Goal: Transaction & Acquisition: Purchase product/service

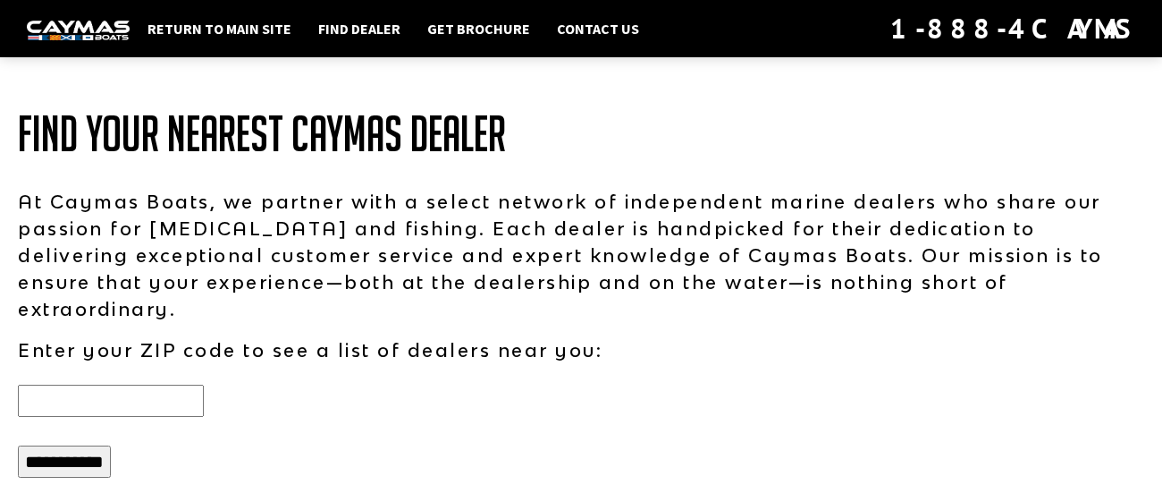
click at [60, 385] on input "text" at bounding box center [111, 401] width 186 height 32
type input "*****"
click at [64, 450] on input "**********" at bounding box center [64, 461] width 93 height 32
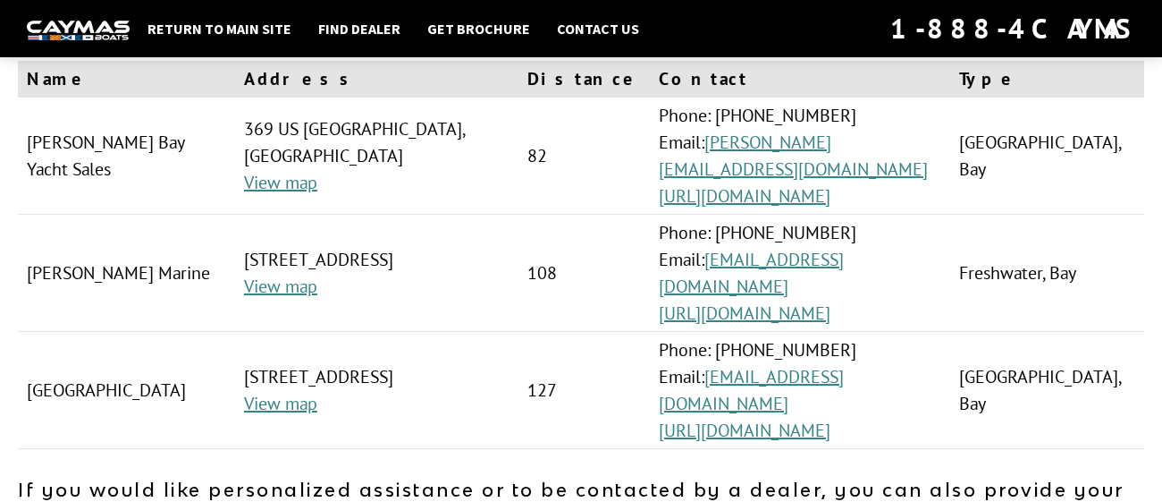
scroll to position [185, 0]
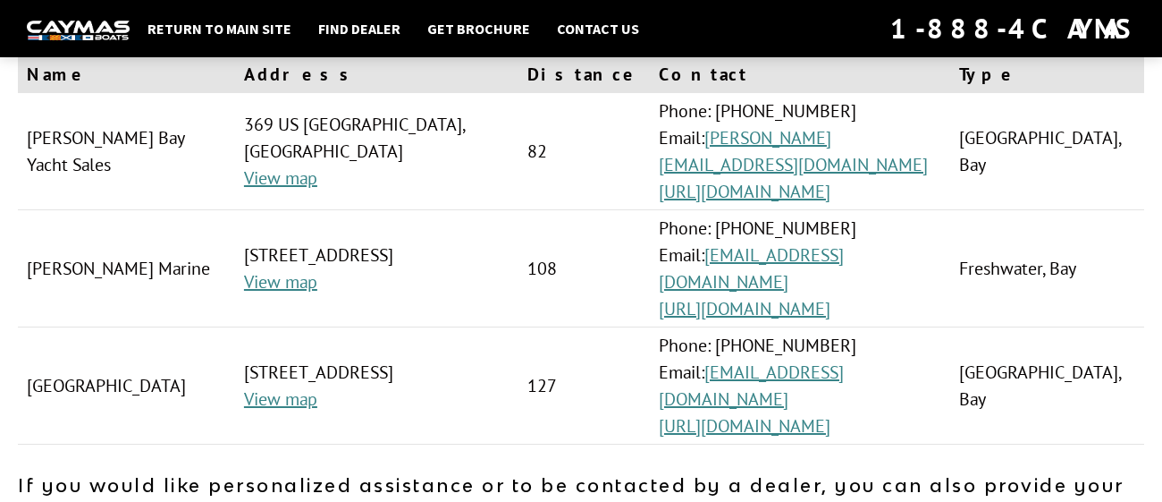
click at [79, 247] on td "Thayer's Marine" at bounding box center [126, 268] width 217 height 117
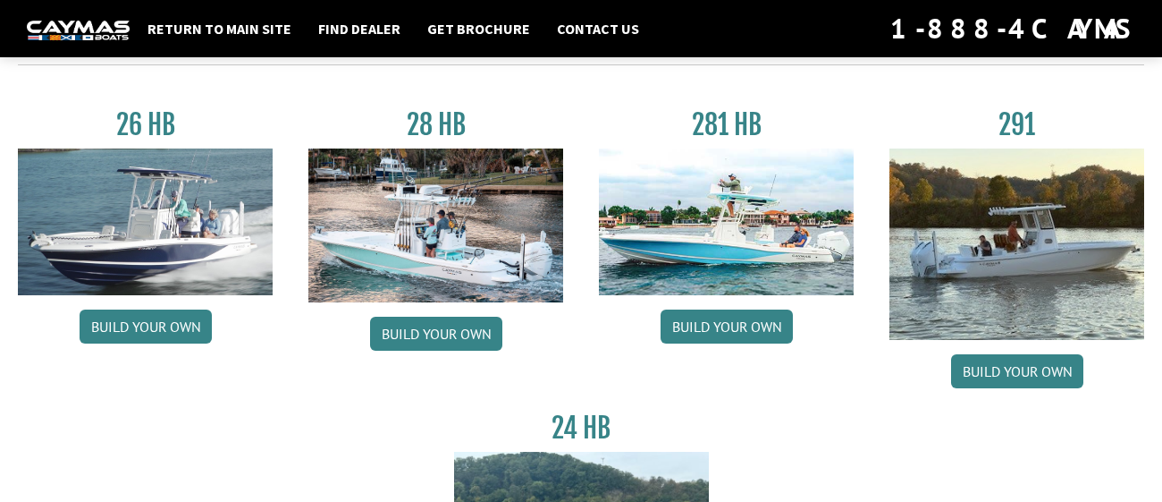
scroll to position [111, 0]
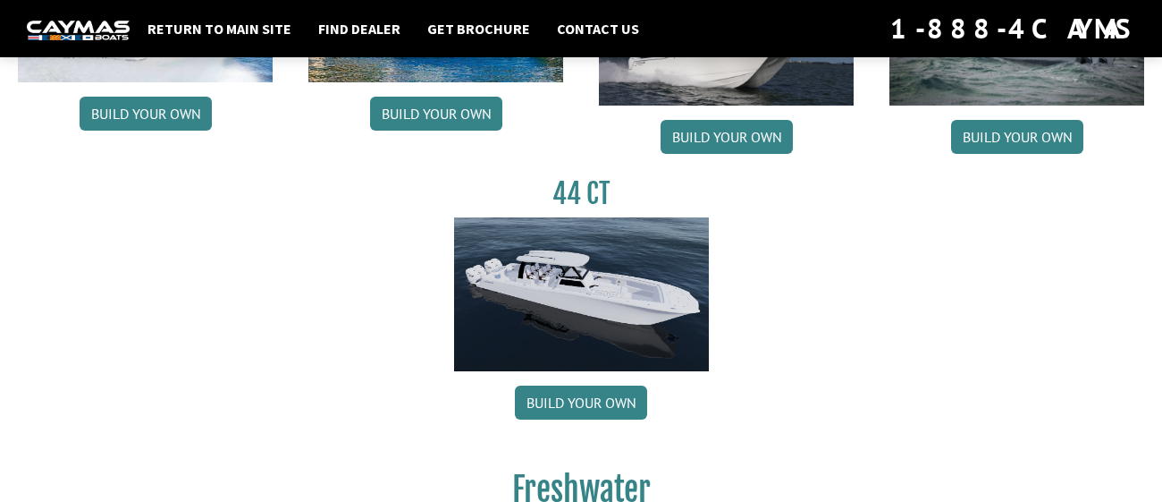
click at [1076, 422] on div "341 CC Build your own 401 CC Build your own 34 CT Build your own 30 CT Build yo…" at bounding box center [581, 156] width 1162 height 575
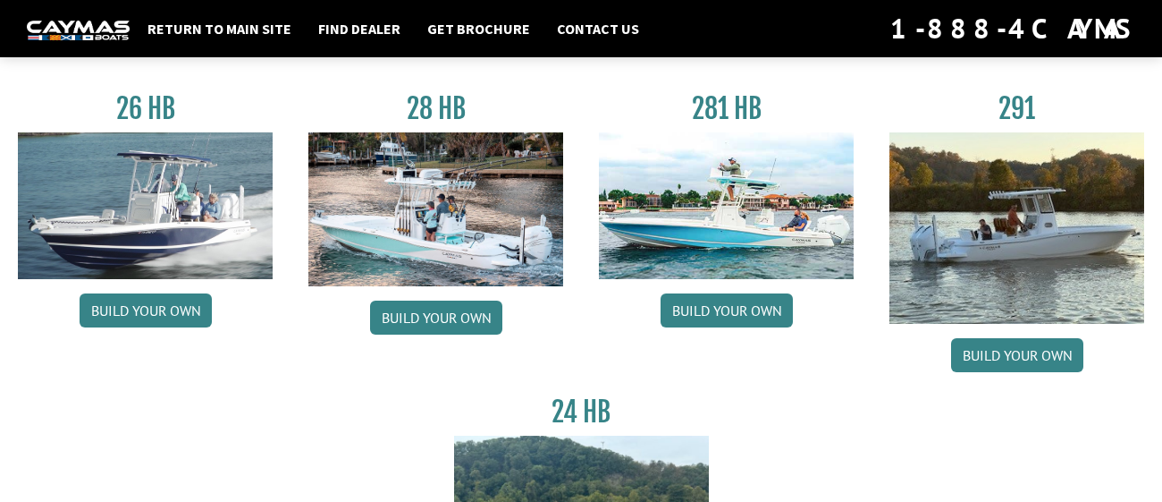
scroll to position [122, 0]
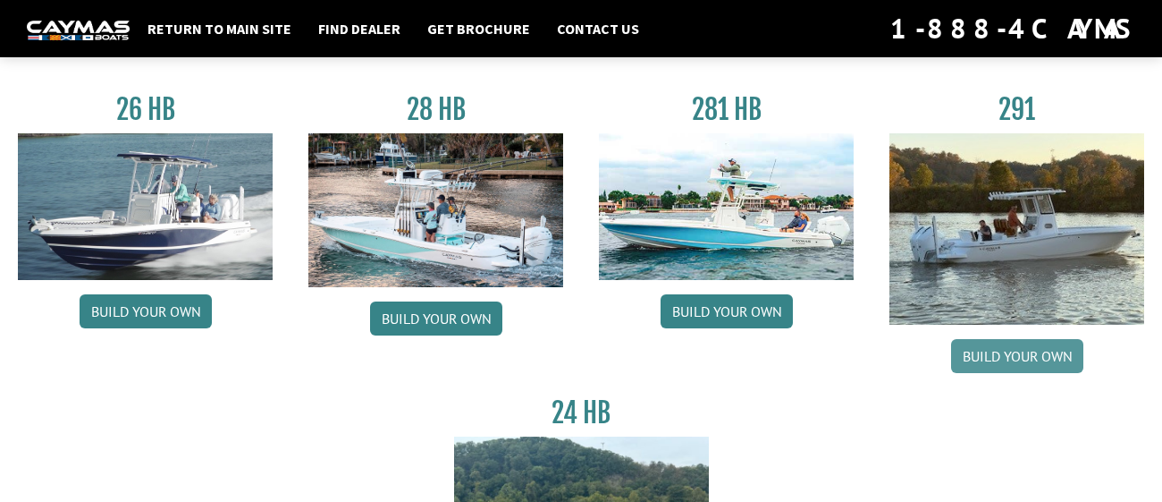
click at [1032, 354] on link "Build your own" at bounding box center [1017, 356] width 132 height 34
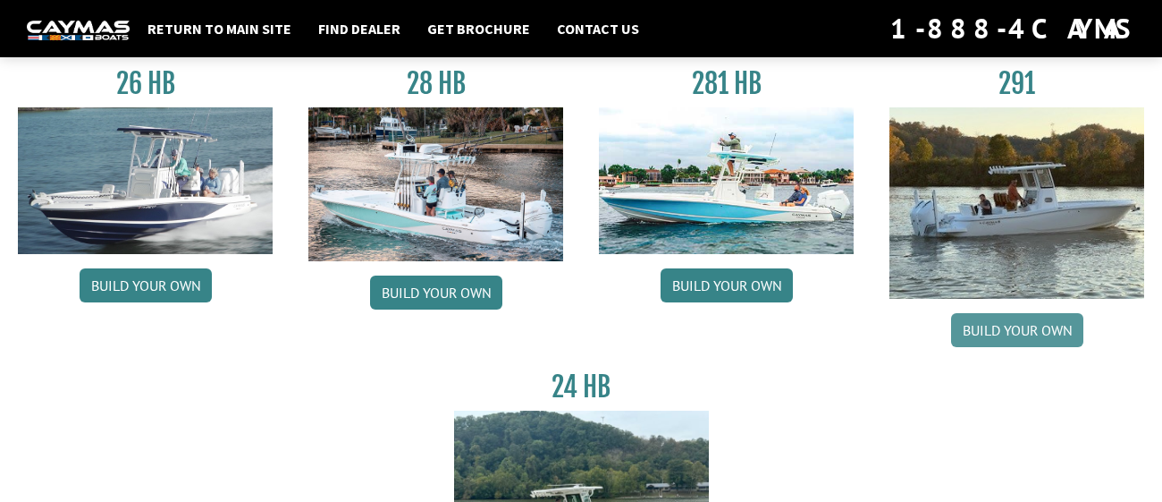
scroll to position [159, 0]
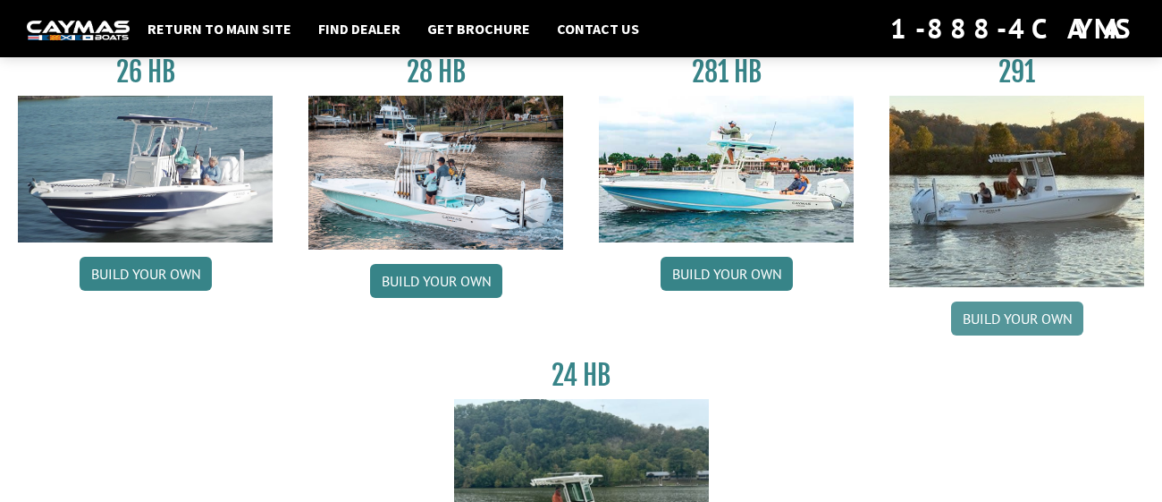
click at [1018, 330] on link "Build your own" at bounding box center [1017, 318] width 132 height 34
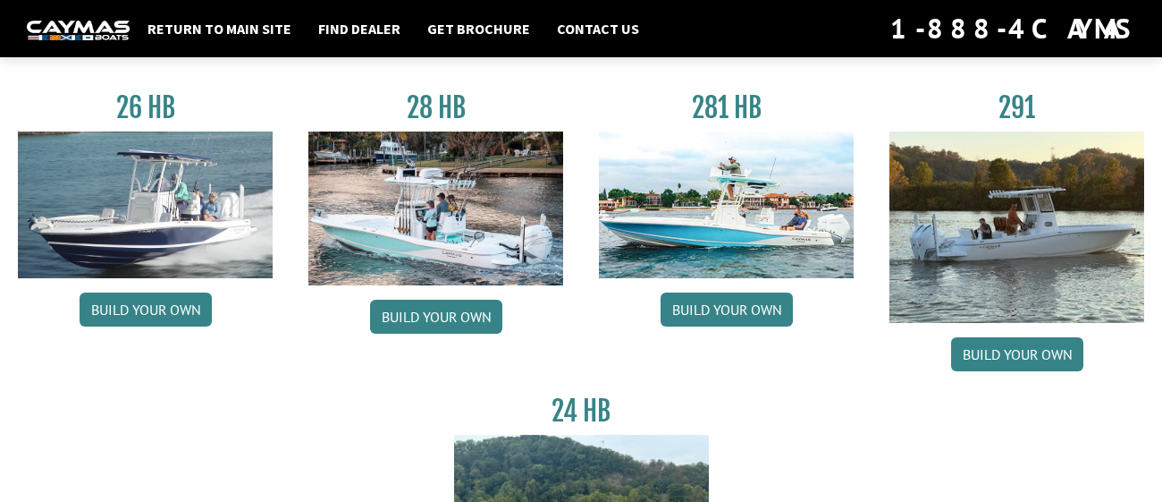
scroll to position [88, 0]
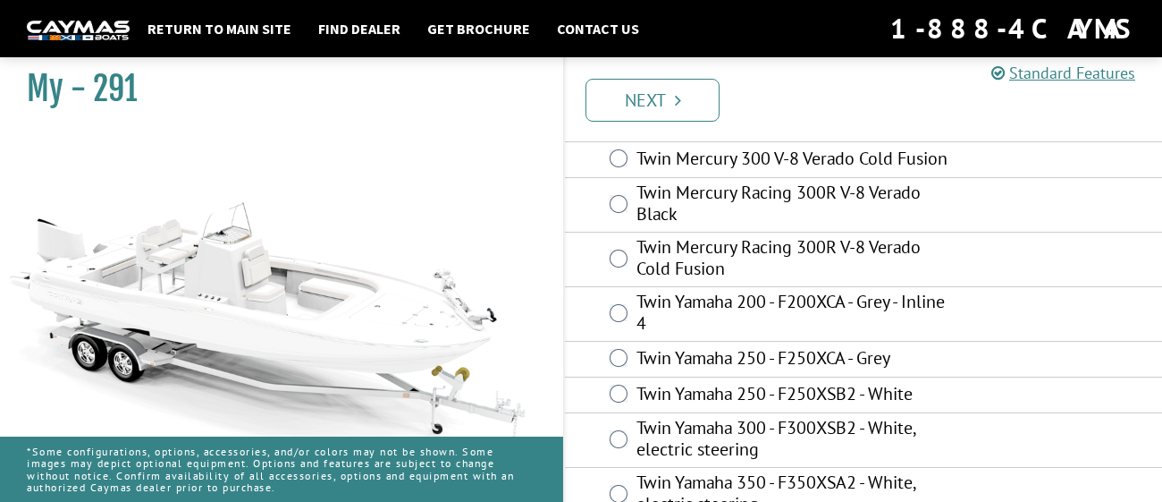
scroll to position [126, 0]
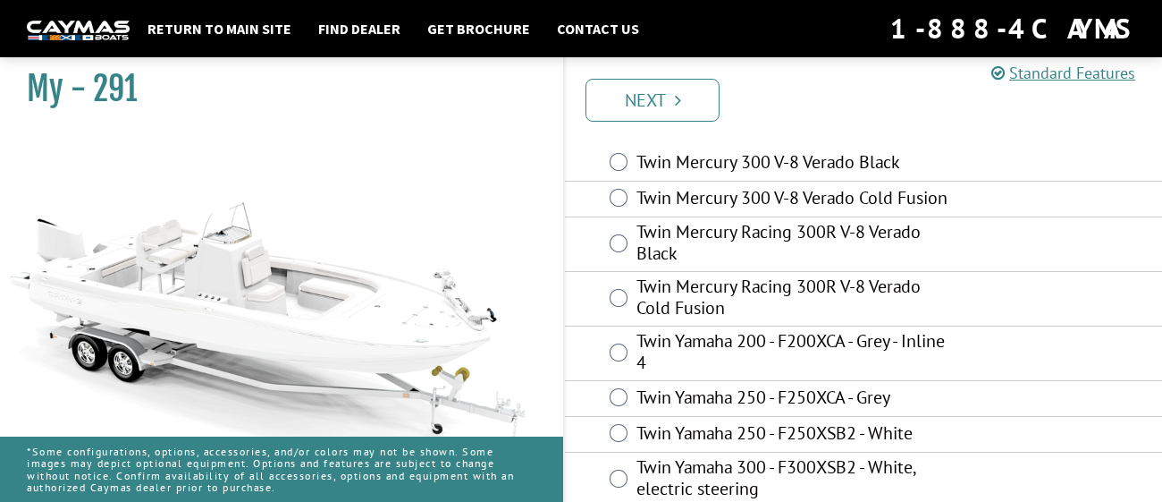
scroll to position [63, 0]
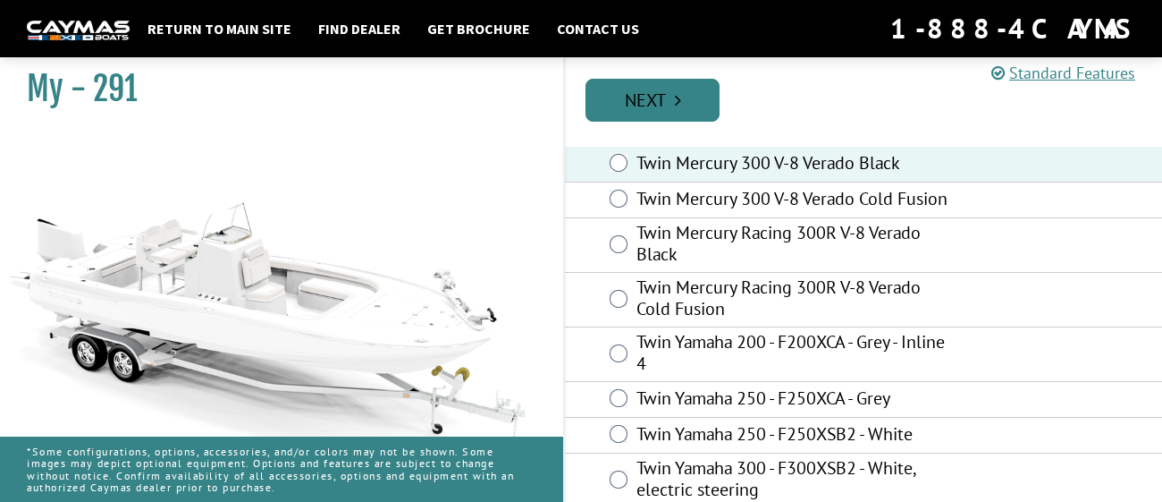
click at [669, 107] on link "Next" at bounding box center [653, 100] width 134 height 43
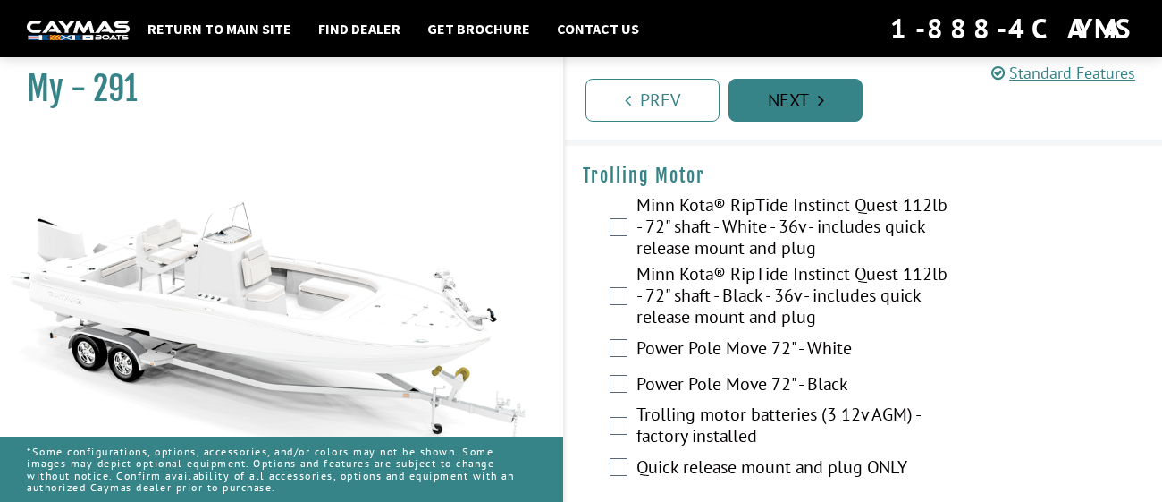
scroll to position [40, 0]
